Goal: Task Accomplishment & Management: Complete application form

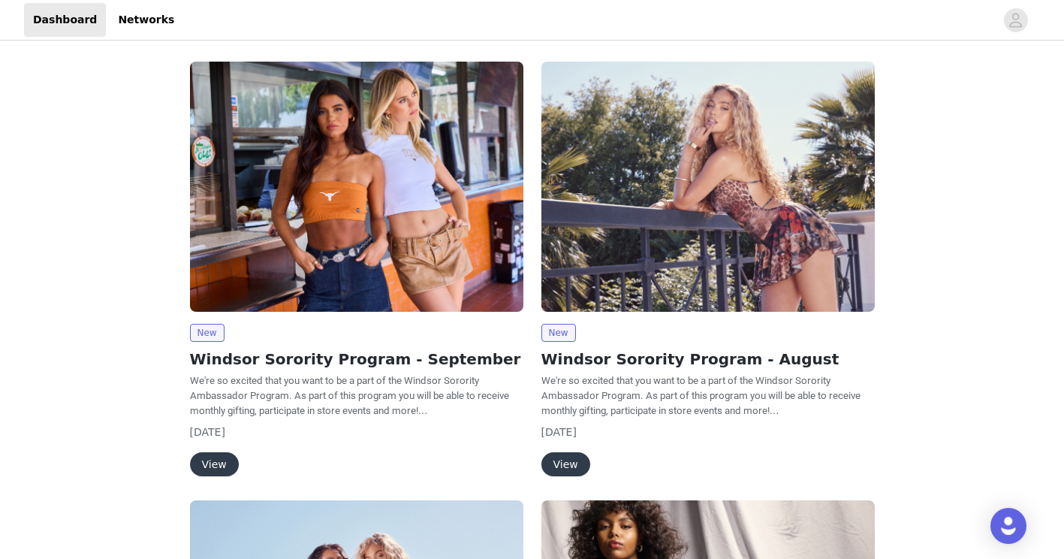
click at [211, 459] on button "View" at bounding box center [214, 464] width 49 height 24
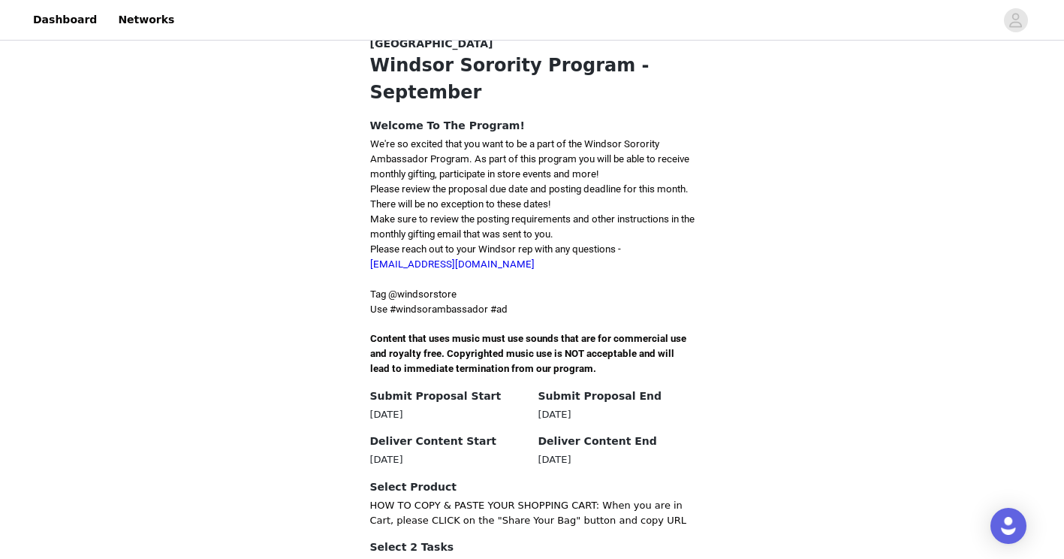
scroll to position [418, 0]
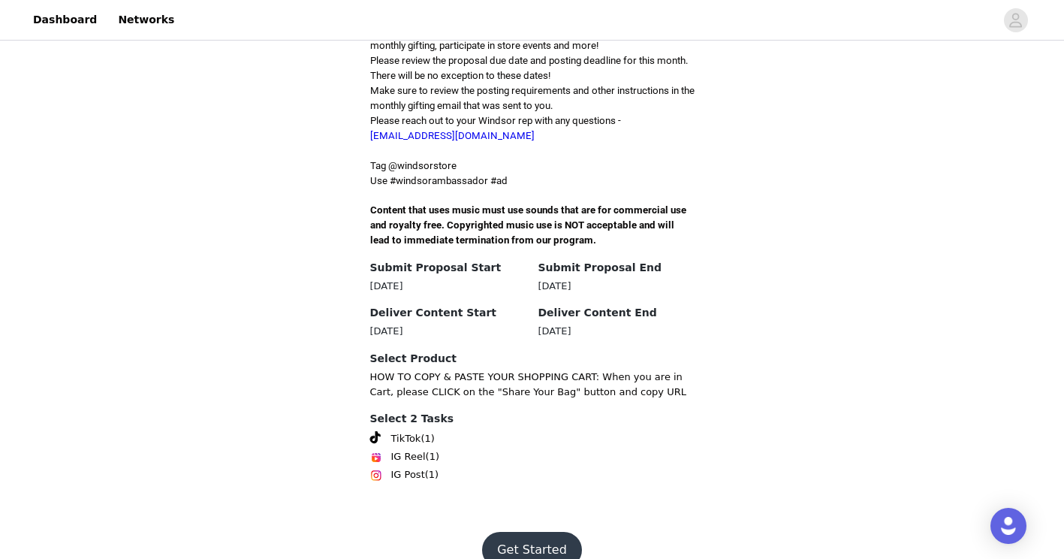
click at [511, 532] on button "Get Started" at bounding box center [532, 550] width 100 height 36
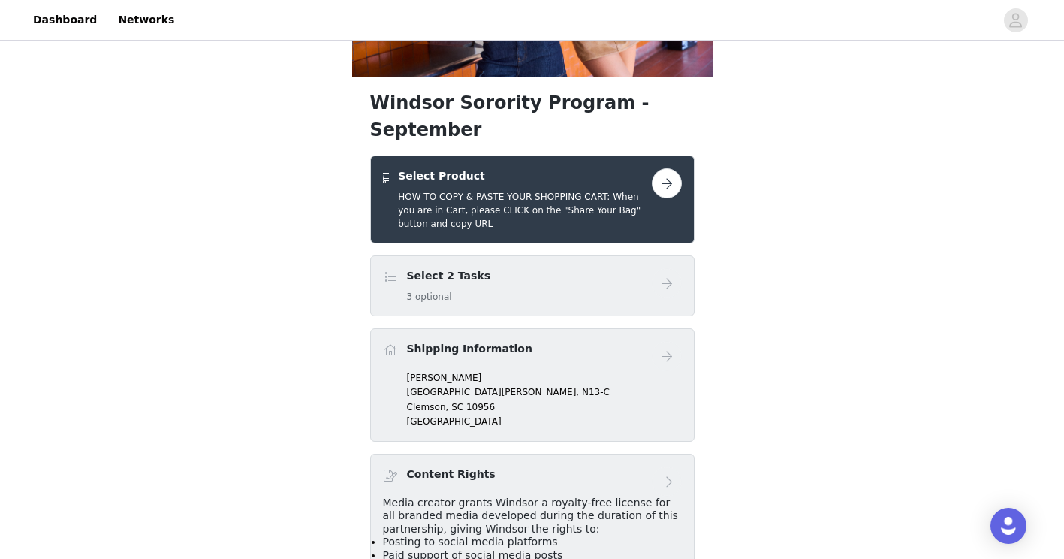
scroll to position [216, 0]
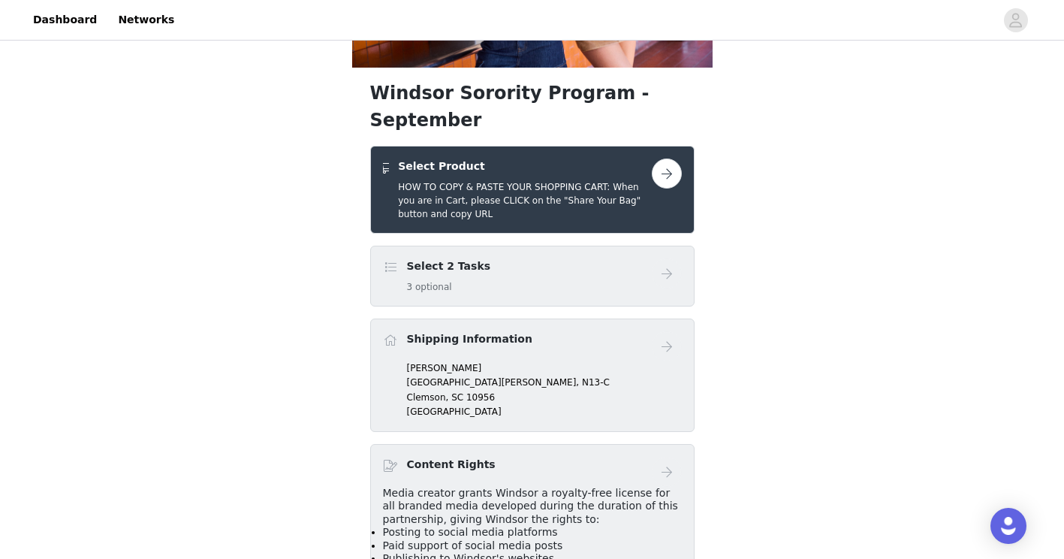
click at [666, 158] on button "button" at bounding box center [667, 173] width 30 height 30
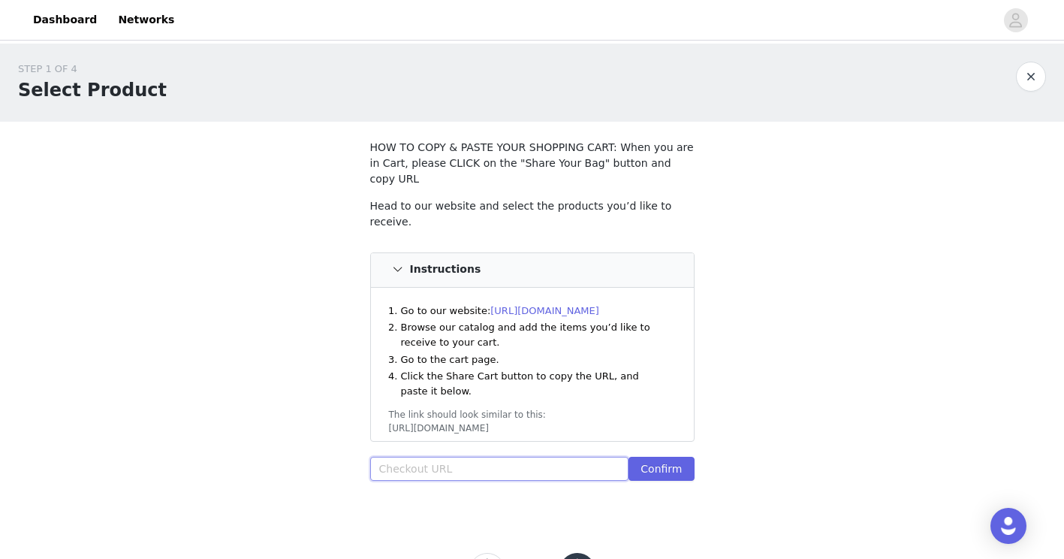
click at [493, 457] on input "text" at bounding box center [499, 469] width 259 height 24
paste input "[URL][DOMAIN_NAME]"
type input "[URL][DOMAIN_NAME]"
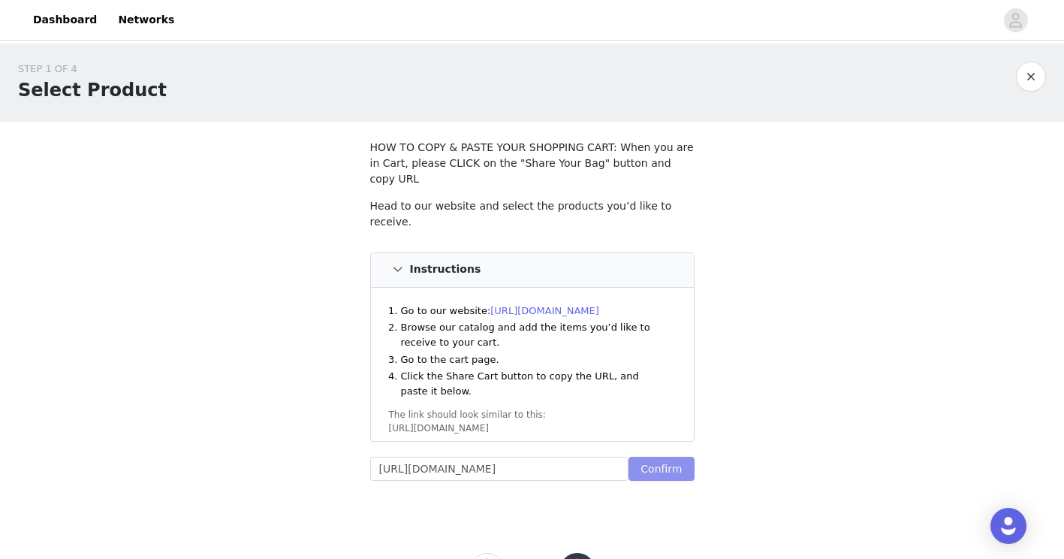
click at [688, 457] on button "Confirm" at bounding box center [661, 469] width 65 height 24
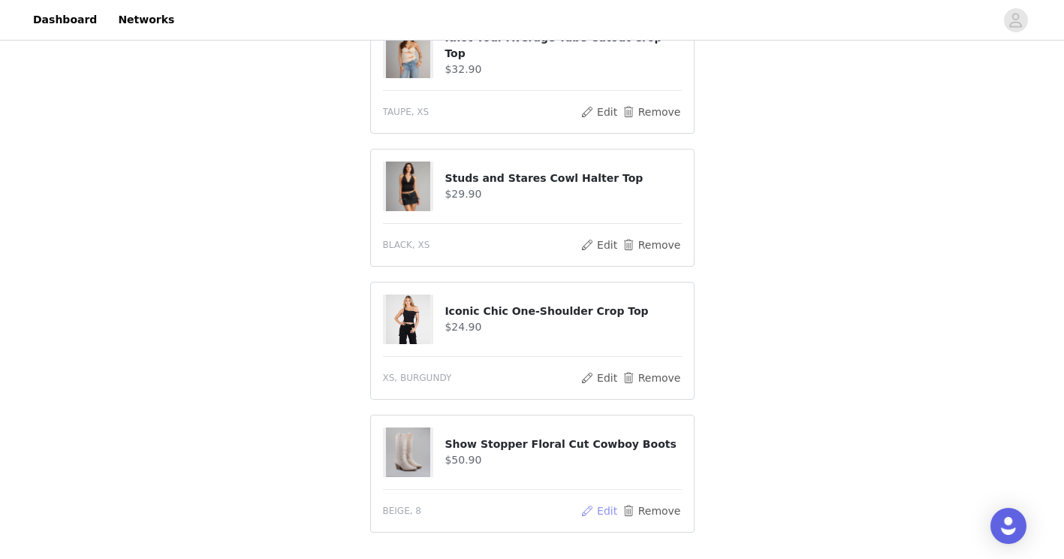
scroll to position [1100, 0]
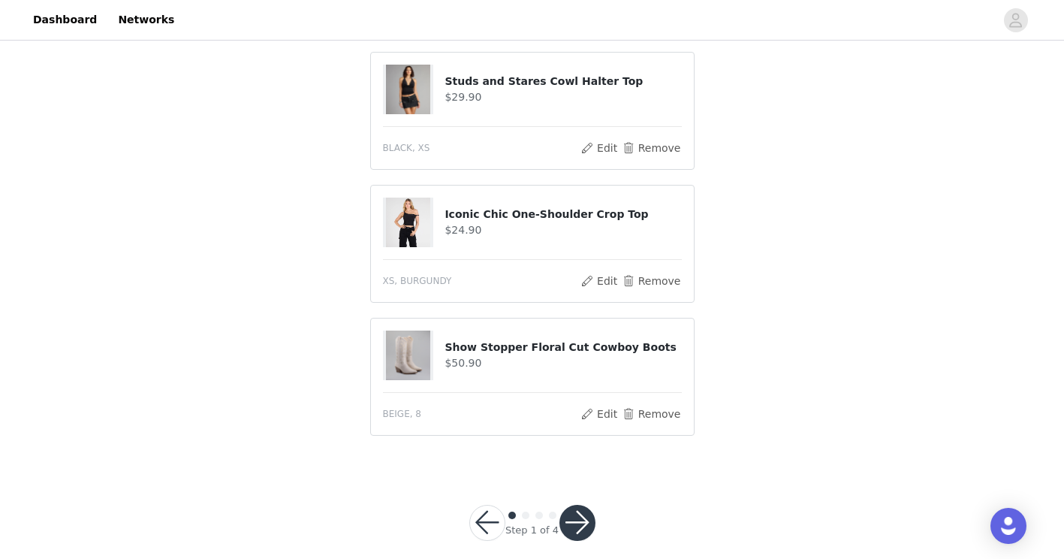
click at [577, 521] on button "button" at bounding box center [578, 523] width 36 height 36
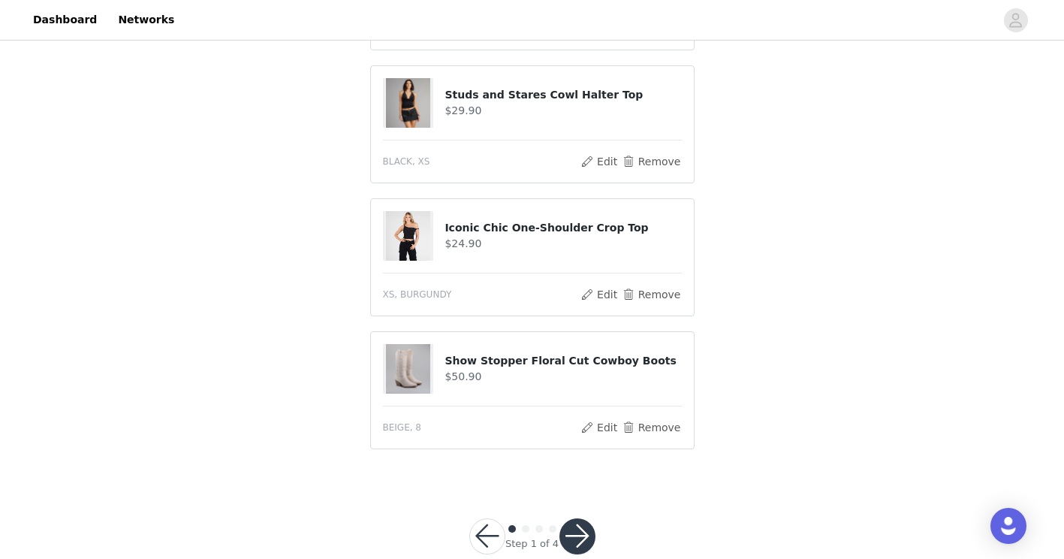
click at [581, 518] on button "button" at bounding box center [578, 536] width 36 height 36
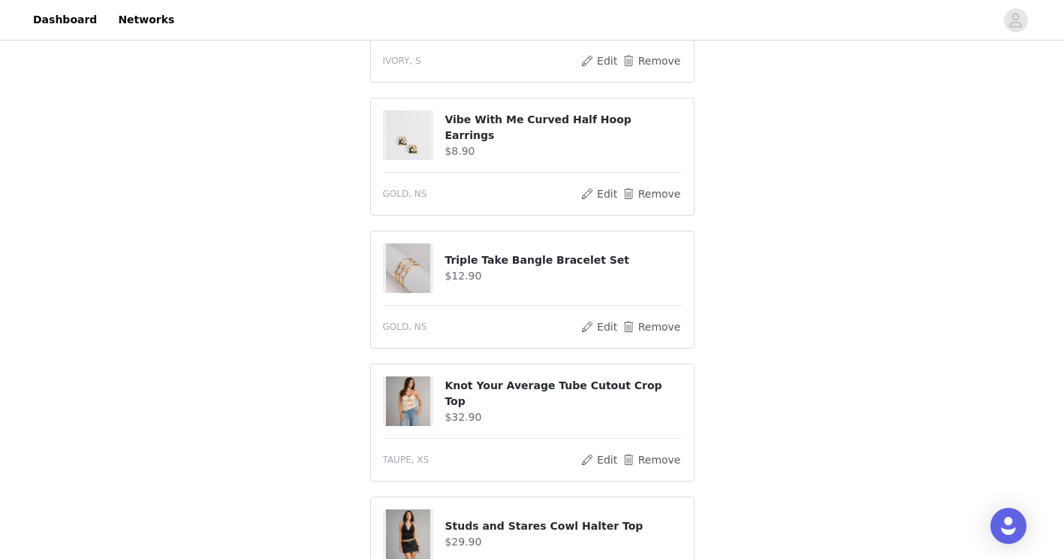
scroll to position [723, 0]
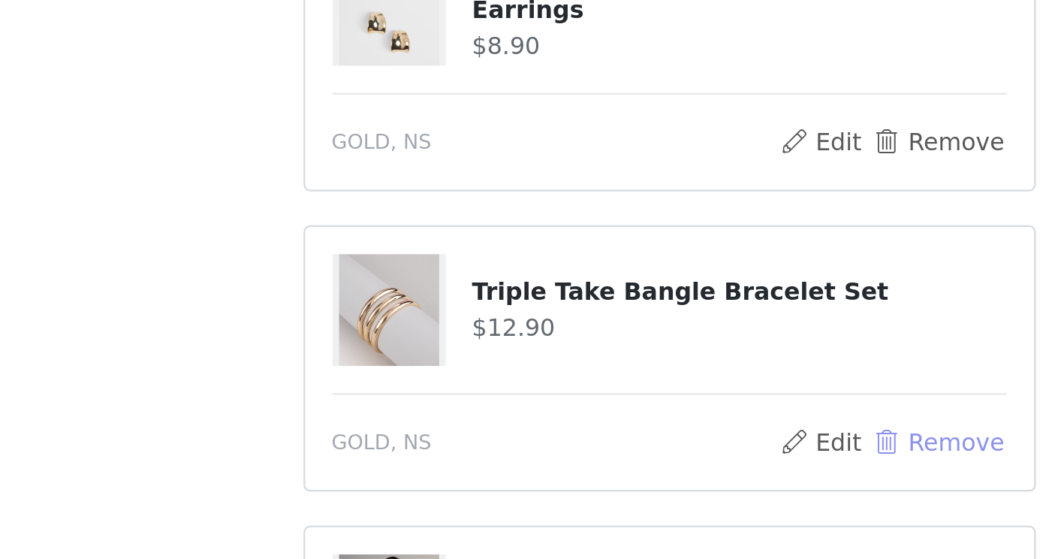
click at [636, 318] on button "Remove" at bounding box center [651, 327] width 60 height 18
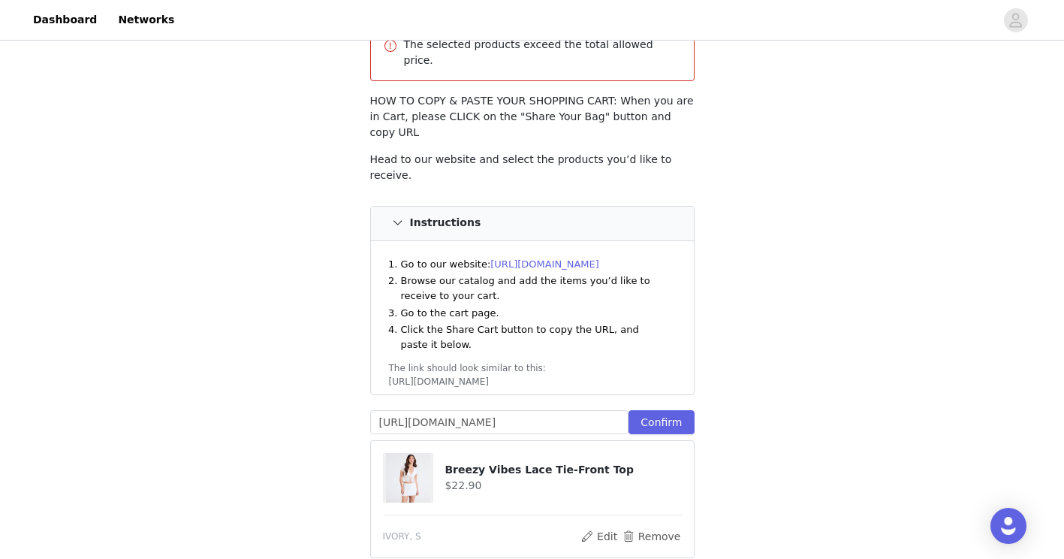
scroll to position [0, 0]
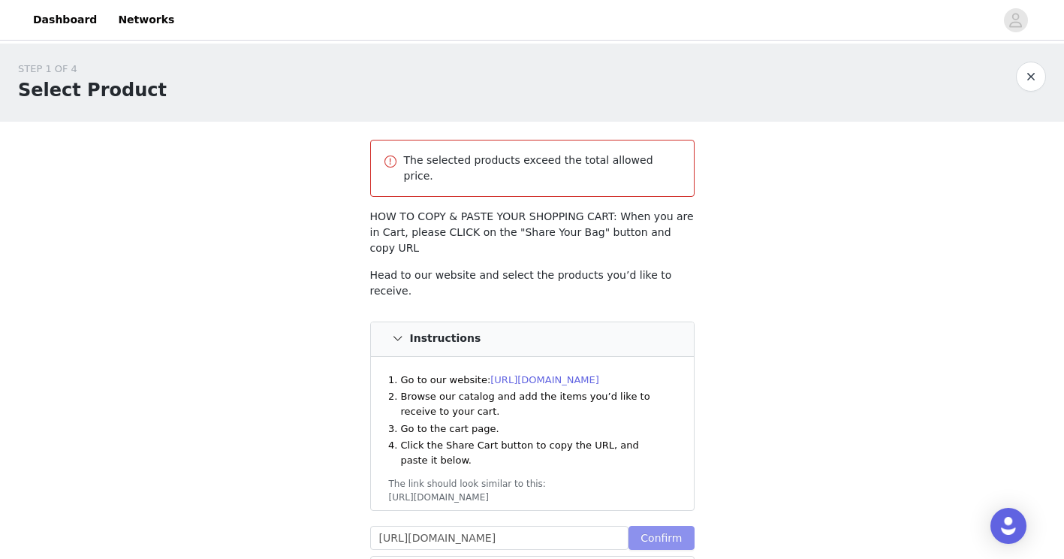
click at [676, 526] on button "Confirm" at bounding box center [661, 538] width 65 height 24
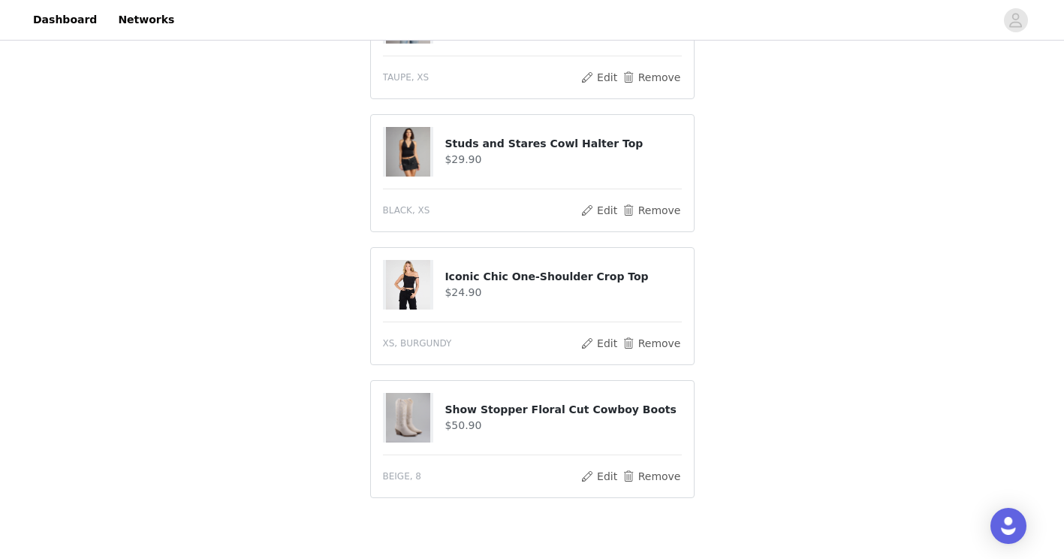
scroll to position [1155, 0]
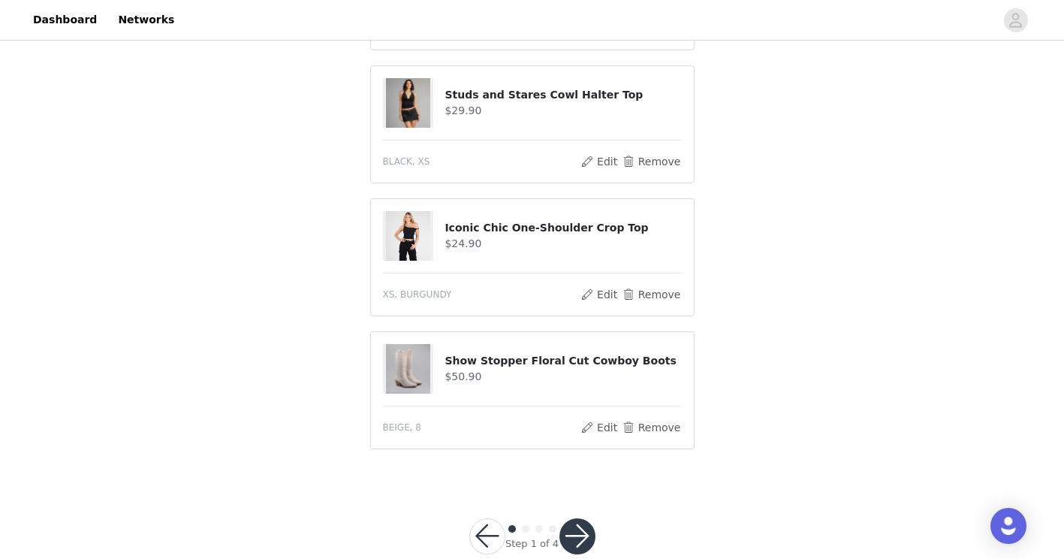
click at [570, 518] on button "button" at bounding box center [578, 536] width 36 height 36
click at [566, 518] on div at bounding box center [578, 536] width 36 height 36
click at [579, 518] on button "button" at bounding box center [578, 536] width 36 height 36
click at [587, 518] on button "button" at bounding box center [578, 536] width 36 height 36
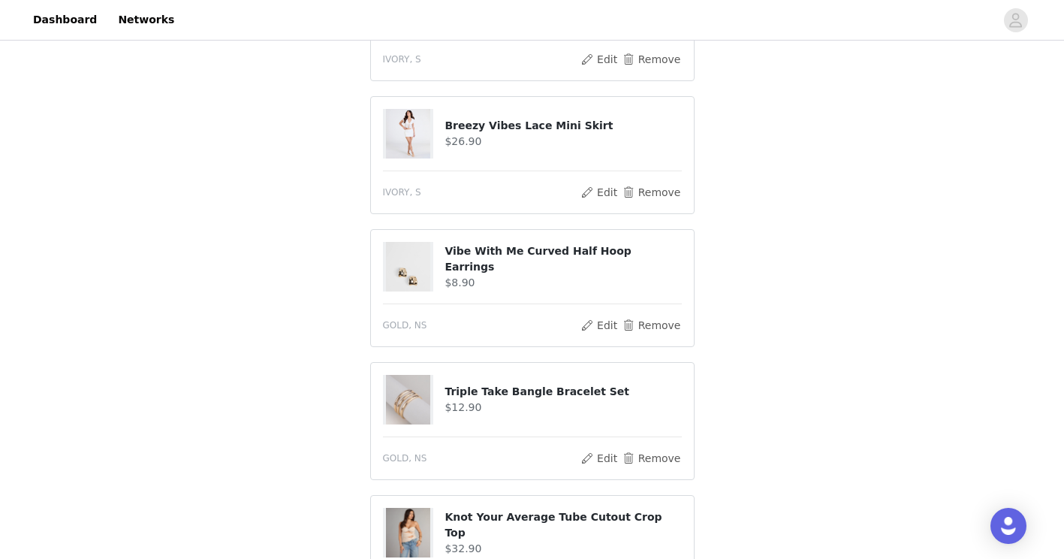
scroll to position [628, 0]
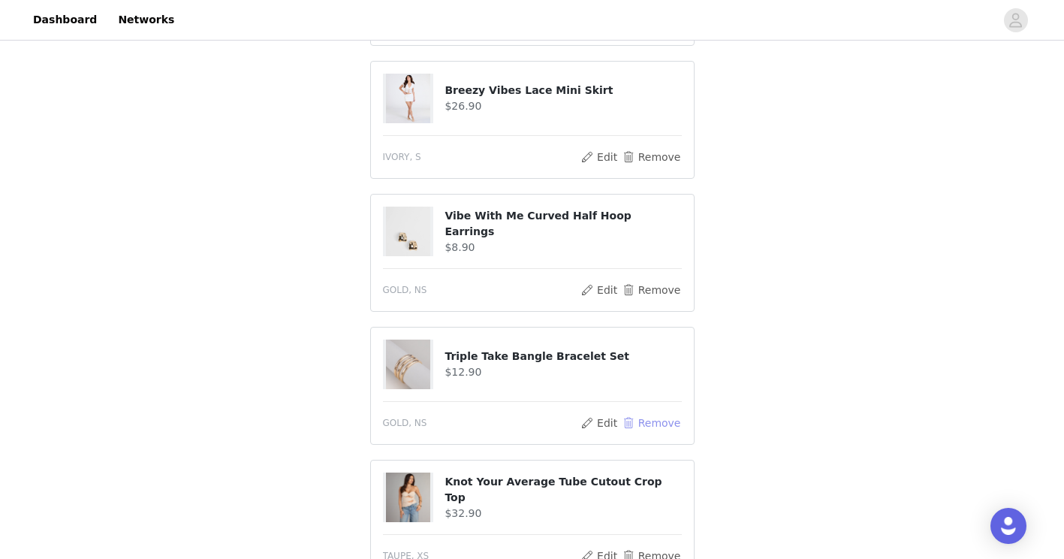
click at [657, 414] on button "Remove" at bounding box center [651, 423] width 60 height 18
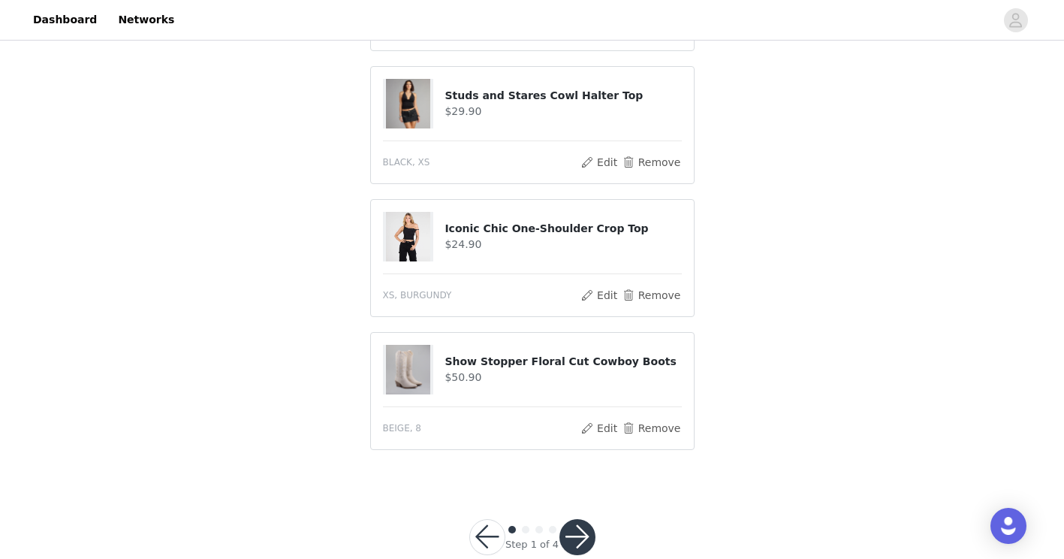
scroll to position [1022, 0]
click at [575, 518] on button "button" at bounding box center [578, 536] width 36 height 36
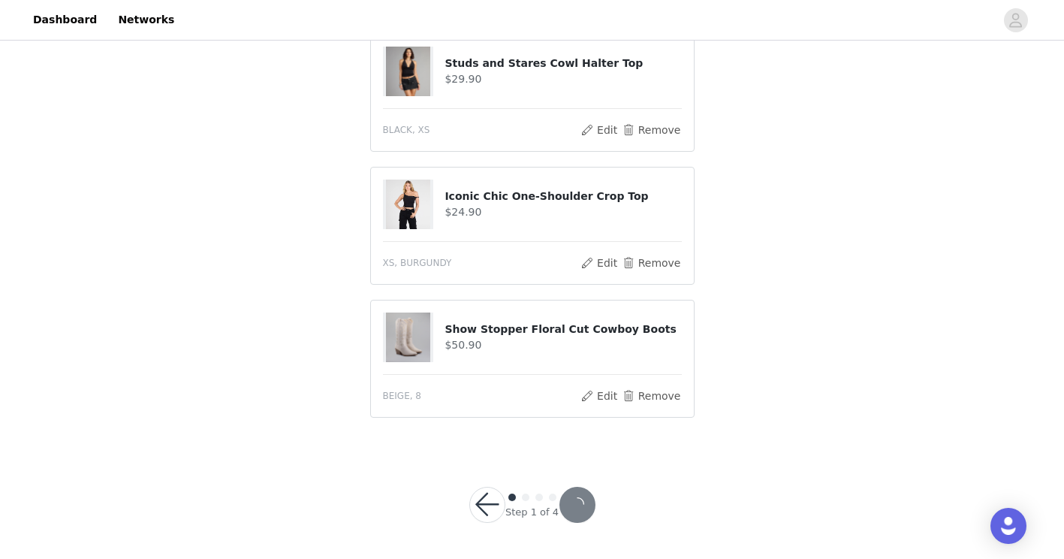
scroll to position [967, 0]
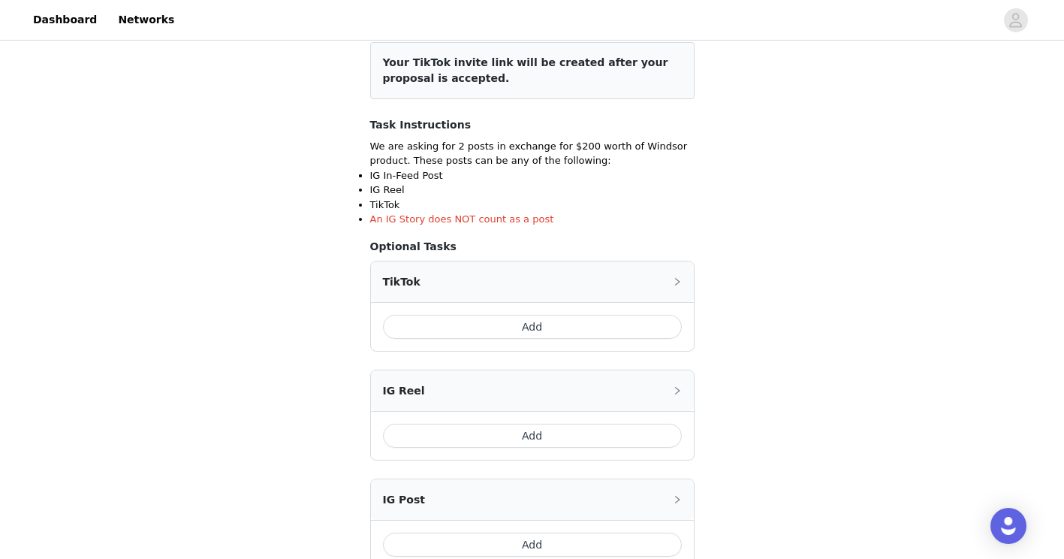
scroll to position [194, 0]
